Goal: Task Accomplishment & Management: Manage account settings

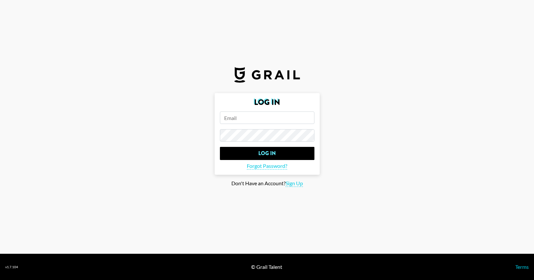
click at [245, 120] on input "email" at bounding box center [267, 118] width 95 height 12
type input "[PERSON_NAME][EMAIL_ADDRESS][PERSON_NAME][DOMAIN_NAME]"
click at [220, 147] on input "Log In" at bounding box center [267, 153] width 95 height 13
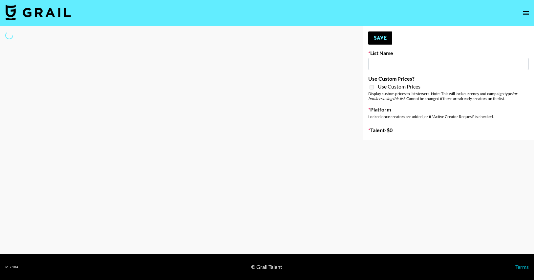
click at [391, 63] on input at bounding box center [448, 64] width 160 height 12
type input "val"
select select "Song"
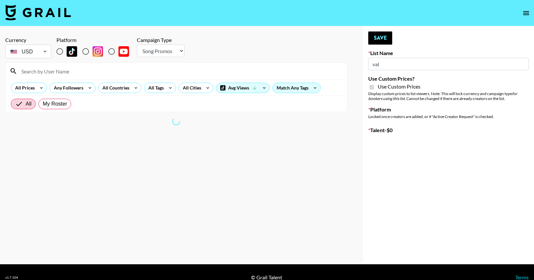
type input "StudyPaths"
checkbox input "true"
radio input "true"
select select "Brand"
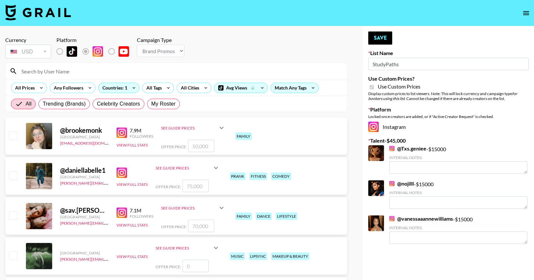
drag, startPoint x: 399, startPoint y: 66, endPoint x: 375, endPoint y: 66, distance: 24.3
click at [375, 66] on input "StudyPaths" at bounding box center [448, 64] width 160 height 12
type input "S"
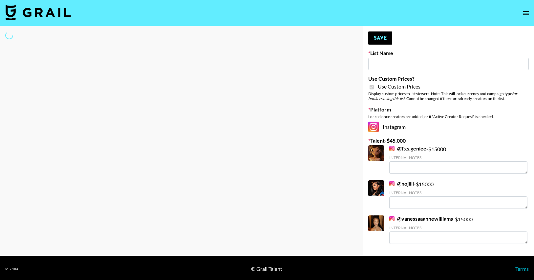
type input "v"
select select "Brand"
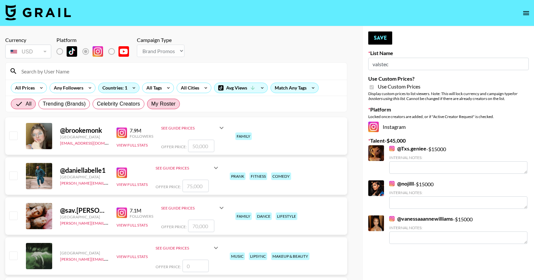
type input "valstec"
click at [152, 105] on span "My Roster" at bounding box center [163, 104] width 24 height 8
click at [151, 104] on input "My Roster" at bounding box center [151, 104] width 0 height 0
radio input "true"
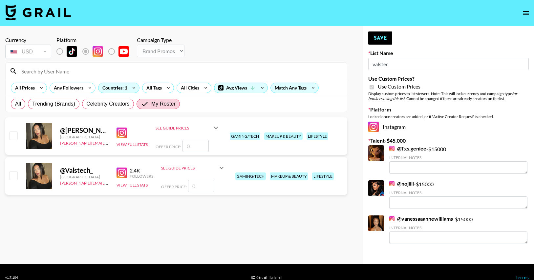
click at [91, 135] on div "[GEOGRAPHIC_DATA]" at bounding box center [84, 137] width 49 height 5
click at [198, 130] on div "See Guide Prices" at bounding box center [184, 128] width 56 height 5
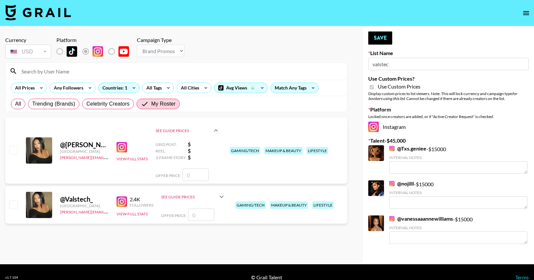
click at [198, 175] on input "number" at bounding box center [195, 175] width 26 height 12
checkbox input "true"
type input "2"
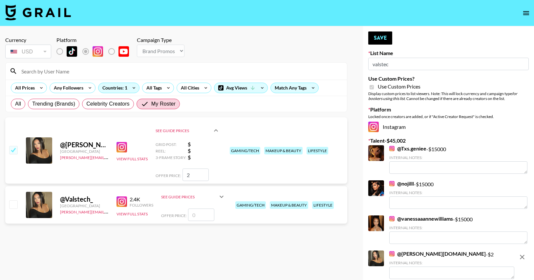
checkbox input "false"
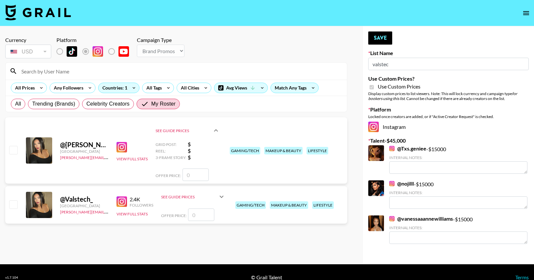
checkbox input "true"
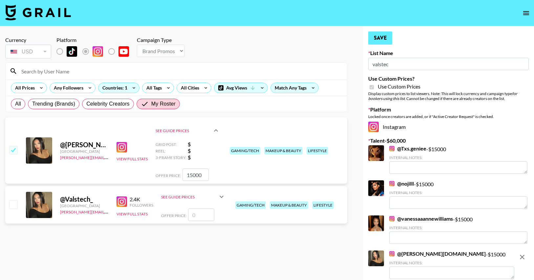
type input "15000"
click at [384, 40] on button "Save" at bounding box center [380, 38] width 24 height 13
radio input "true"
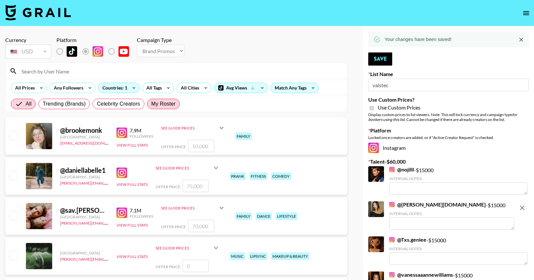
click at [171, 102] on span "My Roster" at bounding box center [163, 104] width 24 height 8
click at [151, 104] on input "My Roster" at bounding box center [151, 104] width 0 height 0
radio input "true"
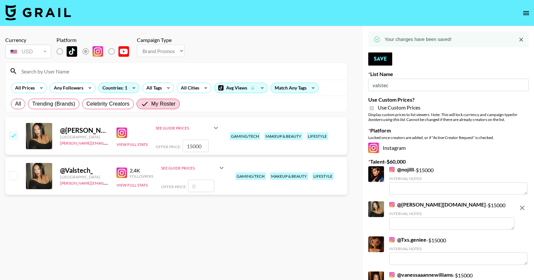
click at [11, 135] on input "checkbox" at bounding box center [13, 136] width 8 height 8
checkbox input "false"
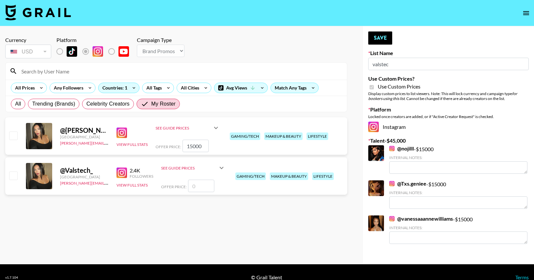
click at [13, 178] on input "checkbox" at bounding box center [13, 176] width 8 height 8
click at [18, 177] on div "@ Valstech_ [GEOGRAPHIC_DATA] [PERSON_NAME][EMAIL_ADDRESS][PERSON_NAME][DOMAIN_…" at bounding box center [176, 176] width 342 height 37
click at [14, 176] on input "checkbox" at bounding box center [13, 176] width 8 height 8
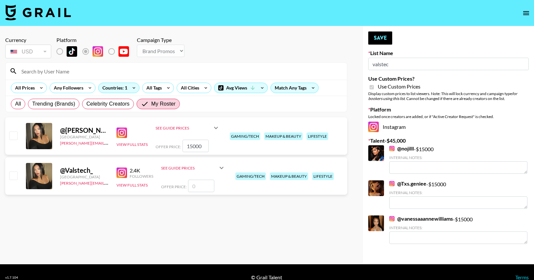
click at [16, 178] on input "checkbox" at bounding box center [13, 176] width 8 height 8
checkbox input "false"
click at [204, 144] on input "15000" at bounding box center [195, 146] width 26 height 12
checkbox input "true"
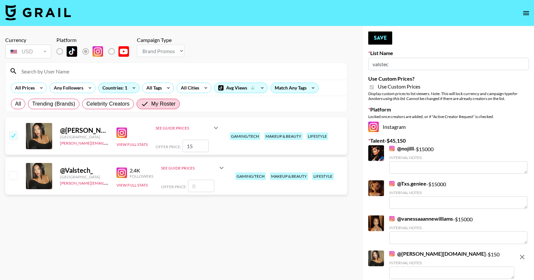
type input "1"
checkbox input "false"
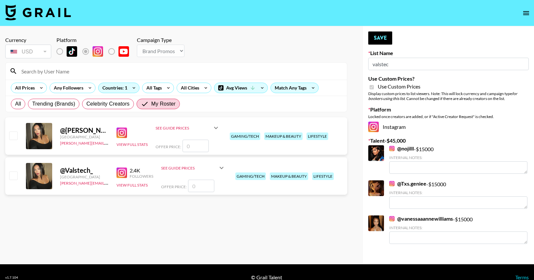
click at [15, 174] on input "checkbox" at bounding box center [13, 176] width 8 height 8
checkbox input "false"
click at [22, 134] on div "@ [PERSON_NAME][DOMAIN_NAME] [GEOGRAPHIC_DATA] [PERSON_NAME][EMAIL_ADDRESS][PER…" at bounding box center [176, 135] width 342 height 37
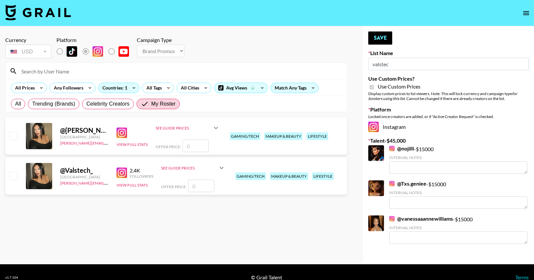
click at [14, 138] on input "checkbox" at bounding box center [13, 136] width 8 height 8
checkbox input "false"
click at [7, 175] on div "@ Valstech_ [GEOGRAPHIC_DATA] [PERSON_NAME][EMAIL_ADDRESS][PERSON_NAME][DOMAIN_…" at bounding box center [176, 176] width 342 height 37
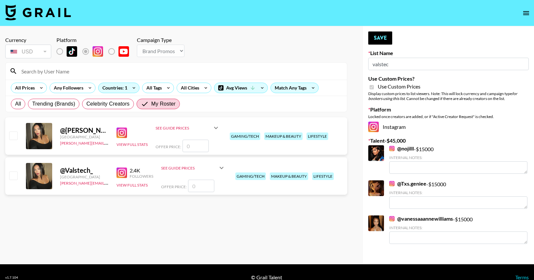
click at [407, 64] on input "valstec" at bounding box center [448, 64] width 160 height 12
type input "v"
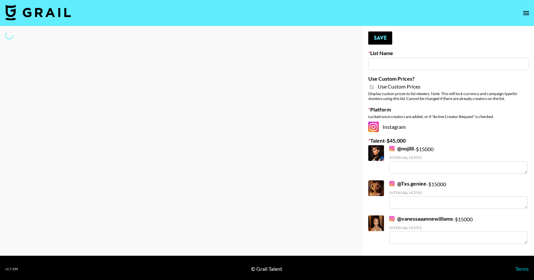
type input "v"
select select "Brand"
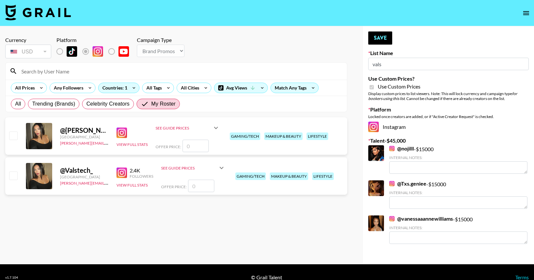
type input "vals"
click at [11, 172] on input "checkbox" at bounding box center [13, 176] width 8 height 8
click at [13, 177] on input "checkbox" at bounding box center [13, 176] width 8 height 8
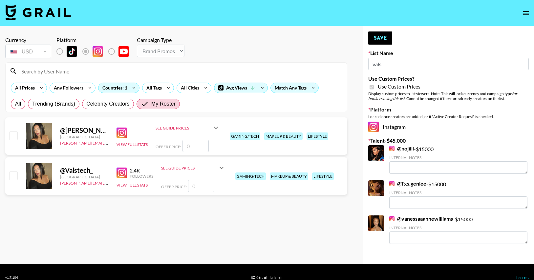
click at [13, 177] on input "checkbox" at bounding box center [13, 176] width 8 height 8
click at [195, 186] on input "number" at bounding box center [201, 186] width 26 height 12
click at [222, 167] on icon at bounding box center [222, 168] width 8 height 8
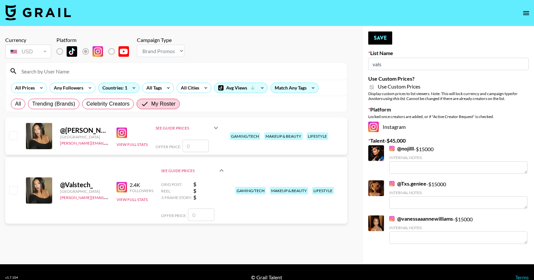
click at [196, 218] on input "number" at bounding box center [201, 215] width 26 height 12
checkbox input "true"
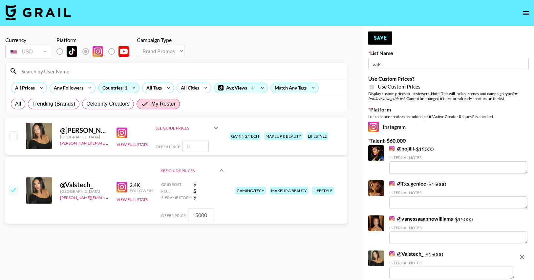
click at [200, 214] on input "15000" at bounding box center [201, 215] width 26 height 12
type input "15000"
click at [384, 41] on button "Save" at bounding box center [380, 38] width 24 height 13
type input "valstec"
radio input "true"
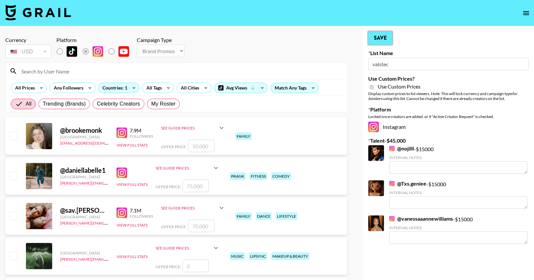
type input "vals"
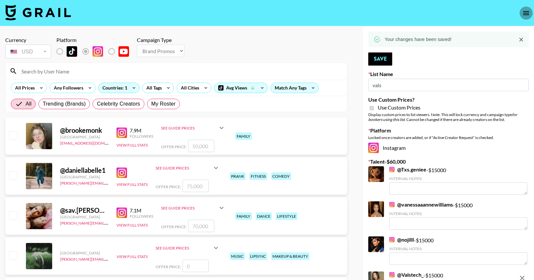
click at [523, 12] on icon "open drawer" at bounding box center [526, 13] width 8 height 8
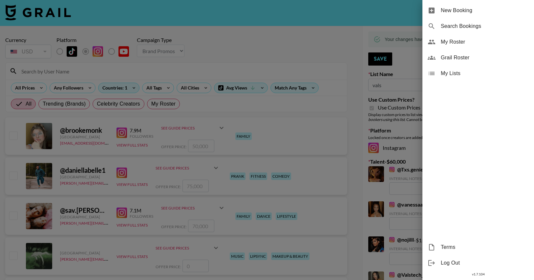
click at [457, 41] on span "My Roster" at bounding box center [485, 42] width 88 height 8
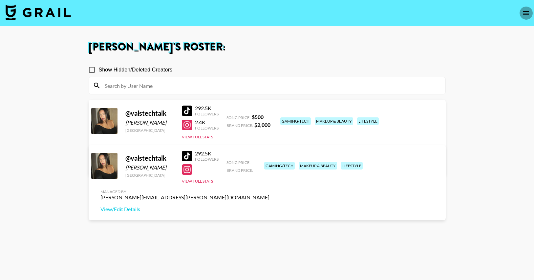
click at [527, 11] on icon "open drawer" at bounding box center [526, 13] width 6 height 4
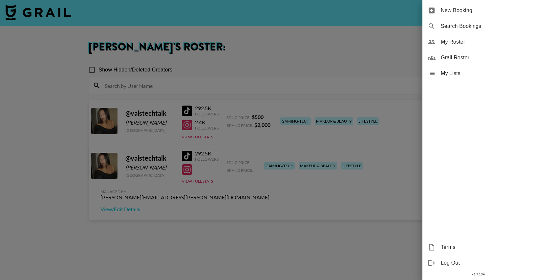
click at [490, 73] on span "My Lists" at bounding box center [485, 74] width 88 height 8
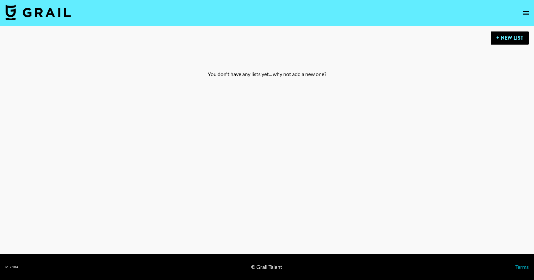
click at [523, 11] on icon "open drawer" at bounding box center [526, 13] width 8 height 8
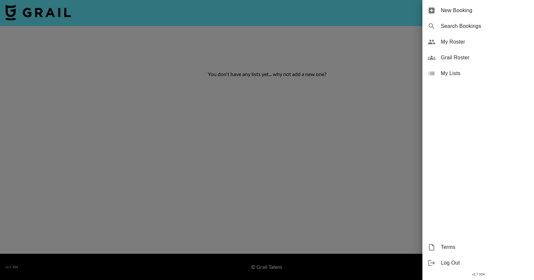
click at [495, 67] on div "My Lists" at bounding box center [478, 74] width 112 height 16
click at [492, 49] on div "My Roster" at bounding box center [478, 42] width 112 height 16
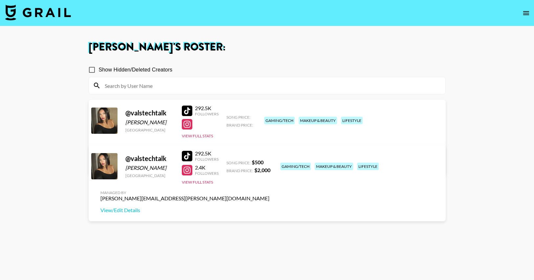
click at [516, 20] on nav at bounding box center [267, 13] width 534 height 26
click at [524, 13] on icon "open drawer" at bounding box center [526, 13] width 8 height 8
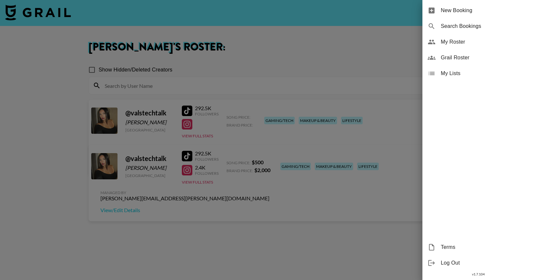
click at [321, 49] on div at bounding box center [267, 140] width 534 height 280
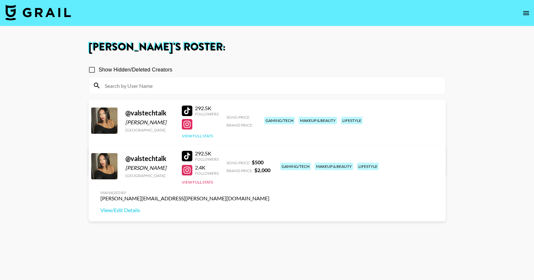
click at [193, 138] on button "View Full Stats" at bounding box center [197, 136] width 31 height 5
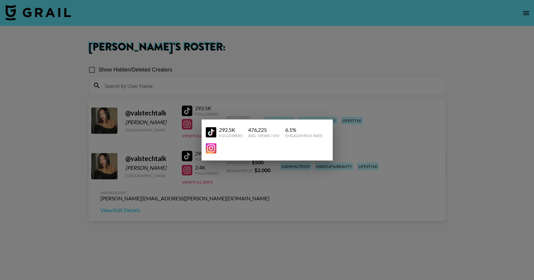
click at [272, 66] on div at bounding box center [267, 140] width 534 height 280
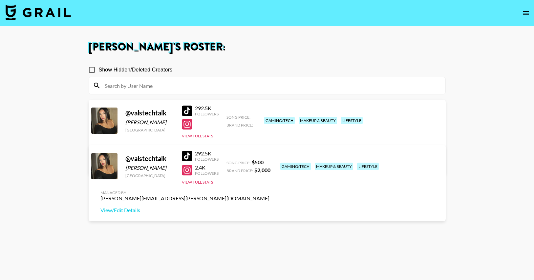
click at [526, 14] on icon "open drawer" at bounding box center [526, 13] width 8 height 8
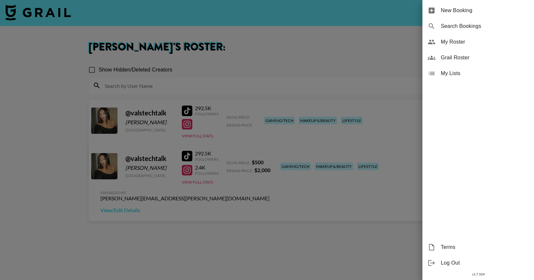
click at [291, 59] on div at bounding box center [267, 140] width 534 height 280
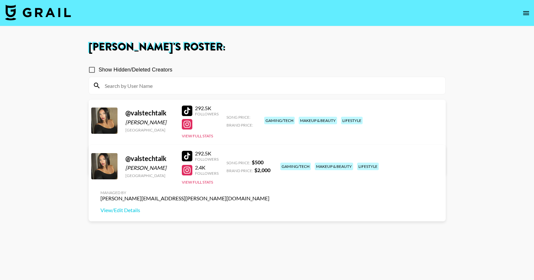
click at [194, 132] on div "292.5K Followers View Full Stats" at bounding box center [200, 120] width 37 height 36
click at [195, 134] on button "View Full Stats" at bounding box center [197, 136] width 31 height 5
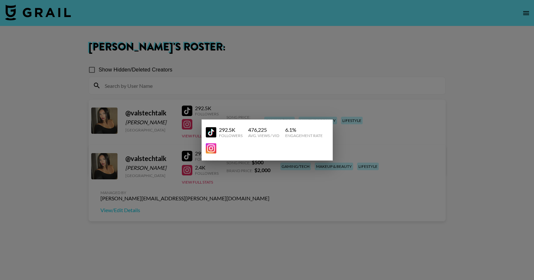
click at [254, 74] on div at bounding box center [267, 140] width 534 height 280
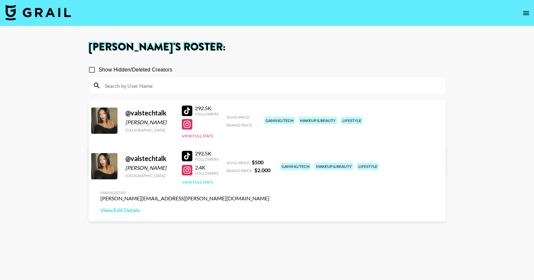
click at [206, 182] on button "View Full Stats" at bounding box center [197, 182] width 31 height 5
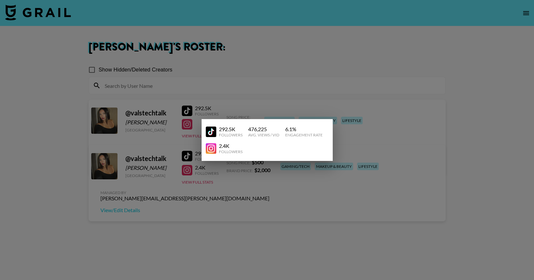
click at [268, 89] on div at bounding box center [267, 140] width 534 height 280
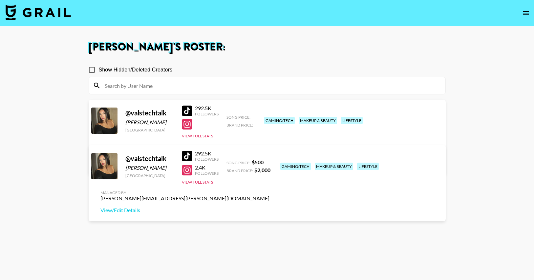
click at [525, 11] on icon "open drawer" at bounding box center [526, 13] width 8 height 8
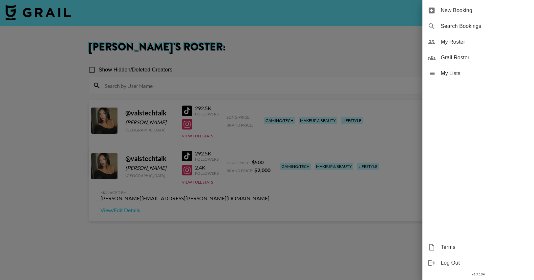
click at [379, 48] on div at bounding box center [267, 140] width 534 height 280
